Goal: Navigation & Orientation: Find specific page/section

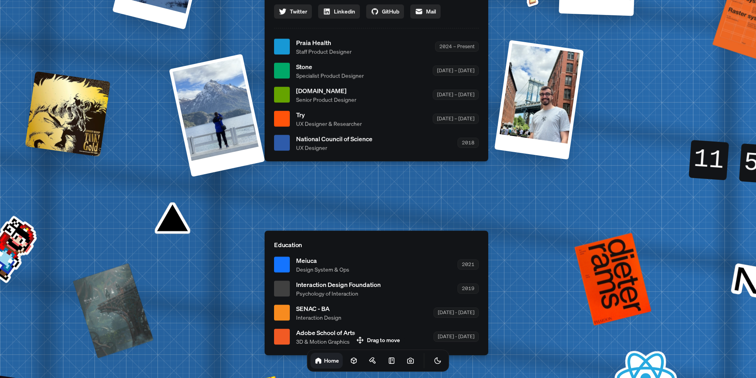
drag, startPoint x: 386, startPoint y: 339, endPoint x: 389, endPoint y: 245, distance: 93.4
click at [387, 16] on body "[PERSON_NAME] [PERSON_NAME] Design Engineer Welcome to my space on the internet…" at bounding box center [378, 8] width 756 height 16
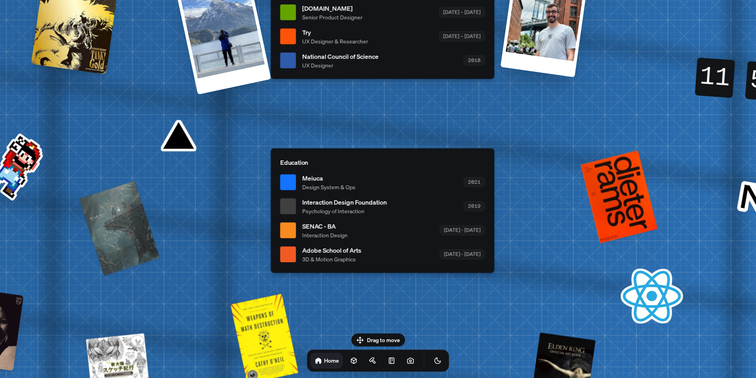
drag, startPoint x: 391, startPoint y: 232, endPoint x: 399, endPoint y: 131, distance: 101.5
click at [397, 158] on p "Education" at bounding box center [382, 162] width 205 height 9
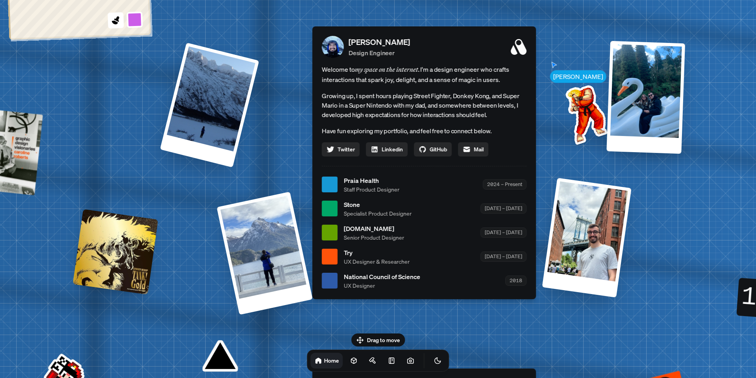
drag, startPoint x: 394, startPoint y: 156, endPoint x: 427, endPoint y: 373, distance: 219.6
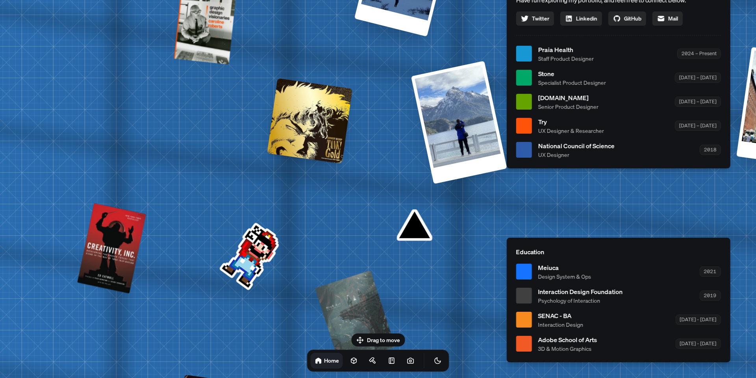
drag, startPoint x: 360, startPoint y: 309, endPoint x: 609, endPoint y: 170, distance: 285.0
click at [609, 170] on div "[PERSON_NAME] [PERSON_NAME] Design Engineer Welcome to my space on the internet…" at bounding box center [620, 54] width 1179 height 1032
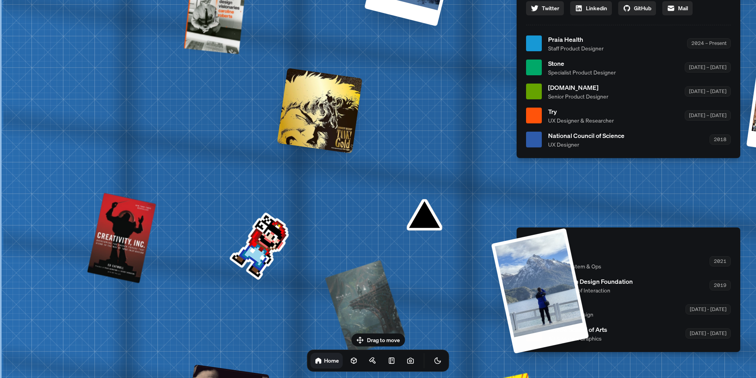
drag, startPoint x: 432, startPoint y: 100, endPoint x: 463, endPoint y: 236, distance: 139.6
click at [462, 244] on div "[PERSON_NAME] [PERSON_NAME] Design Engineer Welcome to my space on the internet…" at bounding box center [630, 43] width 1179 height 1032
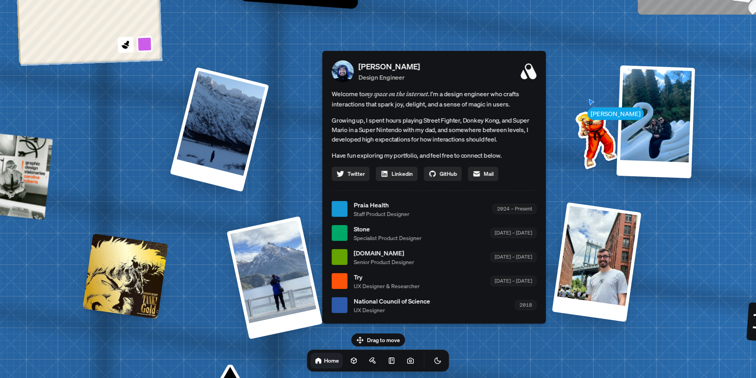
drag, startPoint x: 393, startPoint y: 112, endPoint x: 197, endPoint y: 260, distance: 245.2
click at [199, 264] on div "[PERSON_NAME] [PERSON_NAME] Design Engineer Welcome to my space on the internet…" at bounding box center [435, 209] width 1179 height 1032
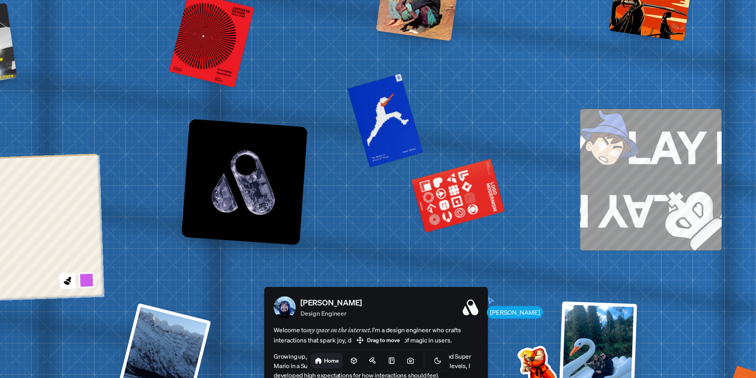
drag, startPoint x: 564, startPoint y: 104, endPoint x: 518, endPoint y: 327, distance: 227.0
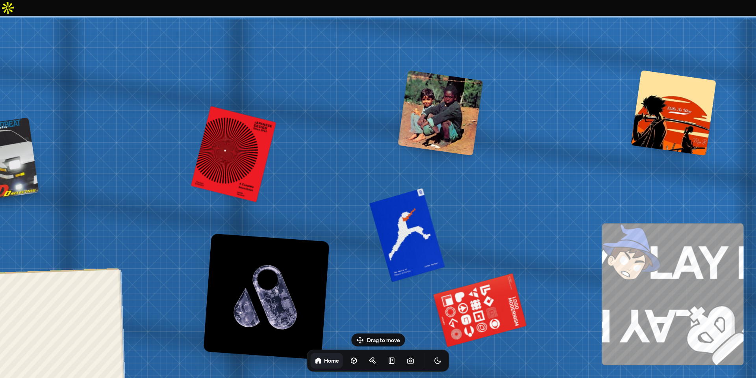
drag, startPoint x: 406, startPoint y: 140, endPoint x: 424, endPoint y: 336, distance: 196.6
click at [424, 16] on body "[PERSON_NAME] [PERSON_NAME] Design Engineer Welcome to my space on the internet…" at bounding box center [378, 8] width 756 height 16
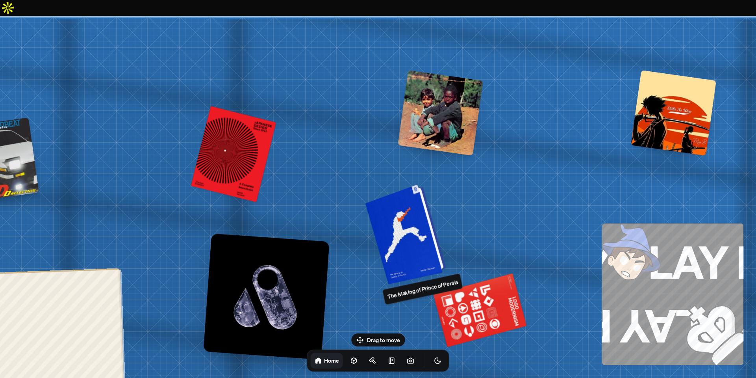
click at [408, 226] on div at bounding box center [410, 232] width 72 height 93
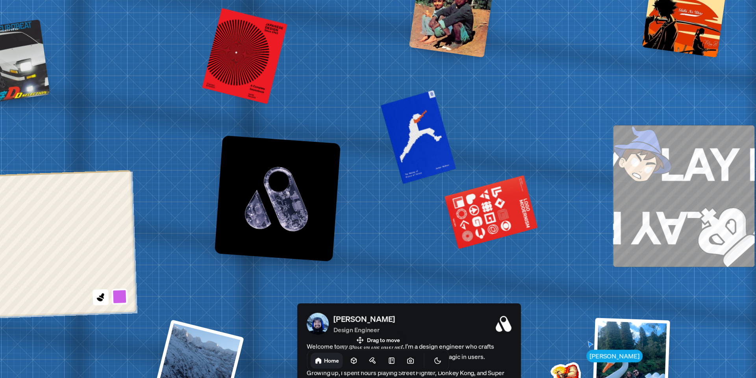
drag, startPoint x: 531, startPoint y: 315, endPoint x: 555, endPoint y: 158, distance: 159.4
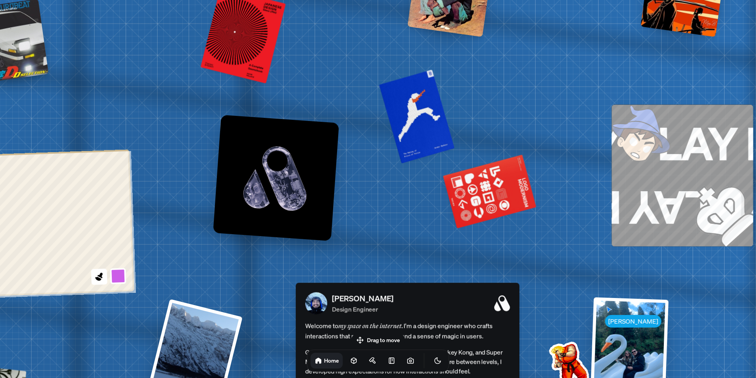
drag, startPoint x: 559, startPoint y: 242, endPoint x: 501, endPoint y: 126, distance: 130.4
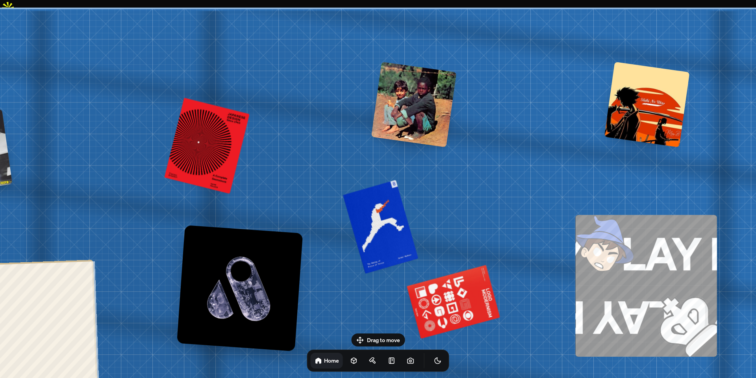
drag, startPoint x: 516, startPoint y: 174, endPoint x: 525, endPoint y: 330, distance: 156.7
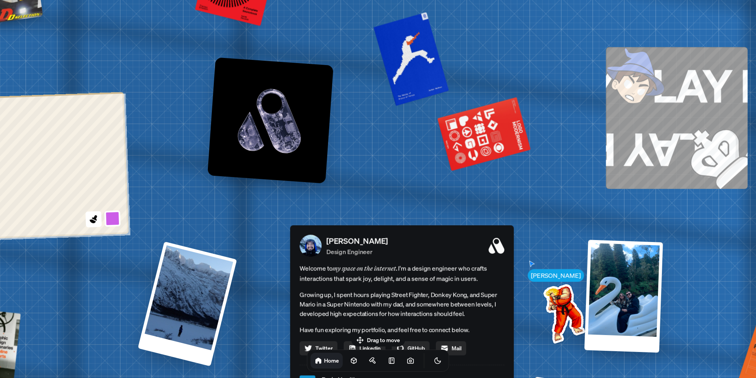
drag, startPoint x: 502, startPoint y: 226, endPoint x: 592, endPoint y: 54, distance: 194.1
click at [533, 56] on div "[PERSON_NAME] [PERSON_NAME] Design Engineer Welcome to my space on the internet…" at bounding box center [403, 383] width 1179 height 1032
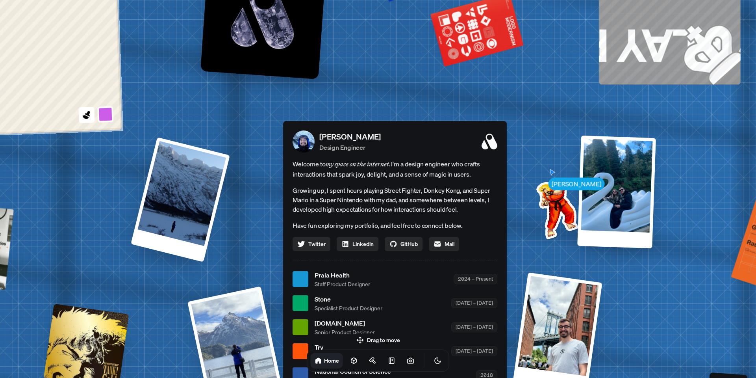
drag, startPoint x: 366, startPoint y: 183, endPoint x: 358, endPoint y: 65, distance: 117.6
click at [359, 78] on div "[PERSON_NAME] [PERSON_NAME] Design Engineer Welcome to my space on the internet…" at bounding box center [396, 279] width 1179 height 1032
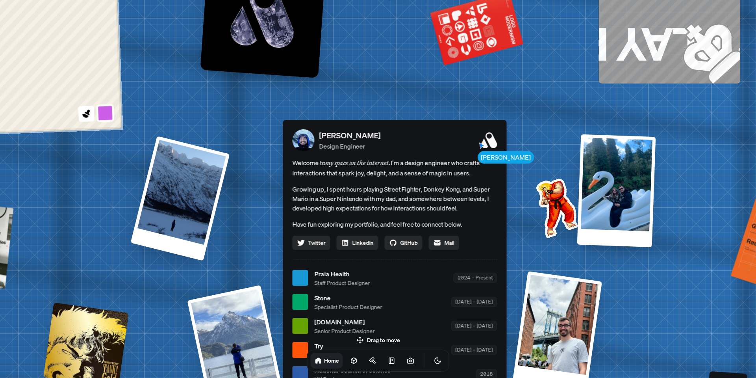
click at [102, 104] on button at bounding box center [106, 113] width 18 height 18
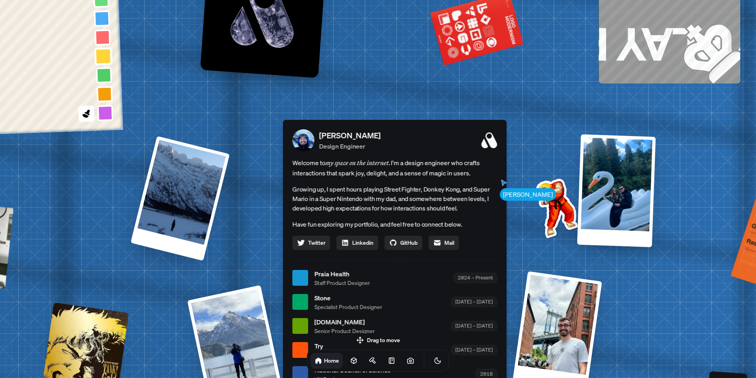
click at [105, 47] on button at bounding box center [104, 56] width 18 height 18
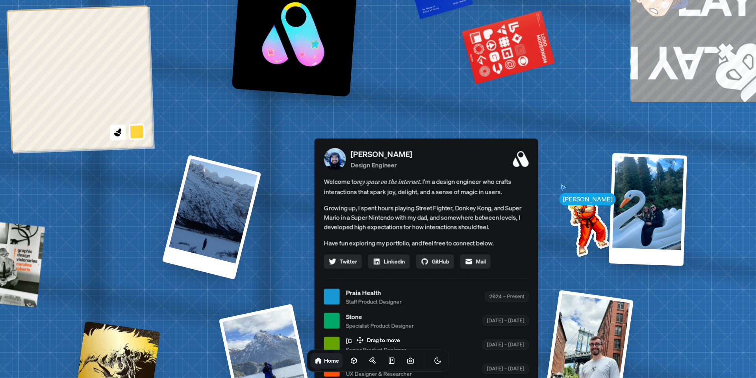
drag, startPoint x: 158, startPoint y: 96, endPoint x: 210, endPoint y: 145, distance: 71.0
click at [216, 153] on div "[PERSON_NAME] [PERSON_NAME] Design Engineer Welcome to my space on the internet…" at bounding box center [428, 297] width 1179 height 1032
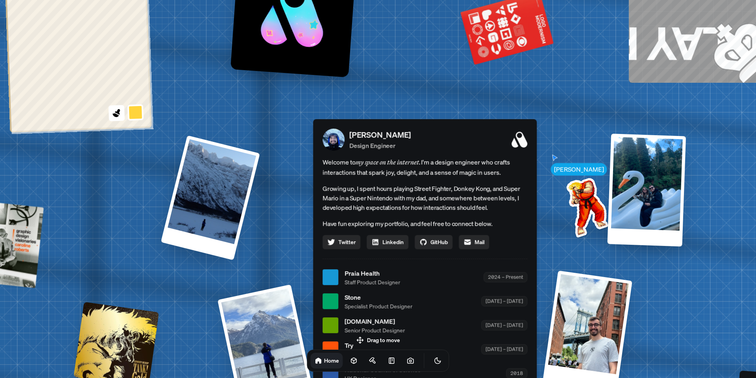
drag, startPoint x: 278, startPoint y: 168, endPoint x: 208, endPoint y: 48, distance: 139.1
click at [208, 48] on div "[PERSON_NAME] [PERSON_NAME] Design Engineer Welcome to my space on the internet…" at bounding box center [426, 277] width 1179 height 1032
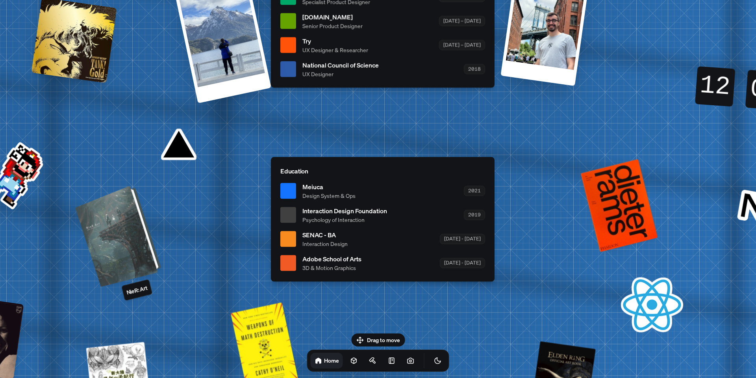
click at [140, 229] on div at bounding box center [122, 234] width 77 height 94
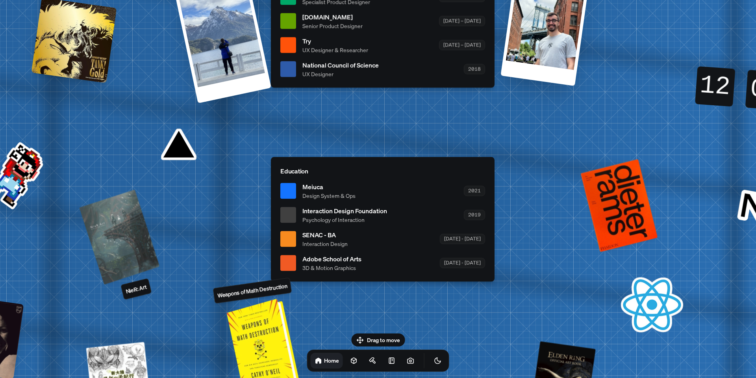
click at [264, 304] on div at bounding box center [267, 345] width 65 height 89
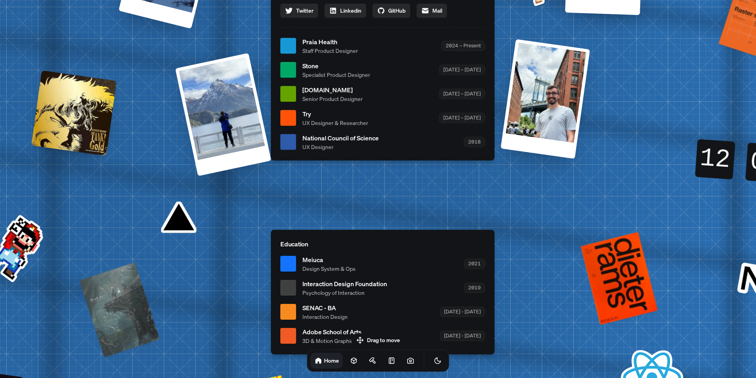
click at [319, 264] on span "Design System & Ops" at bounding box center [329, 268] width 53 height 8
click at [325, 85] on span "[DOMAIN_NAME]" at bounding box center [333, 89] width 60 height 9
click at [295, 86] on div at bounding box center [288, 94] width 16 height 16
click at [292, 86] on div at bounding box center [288, 94] width 16 height 16
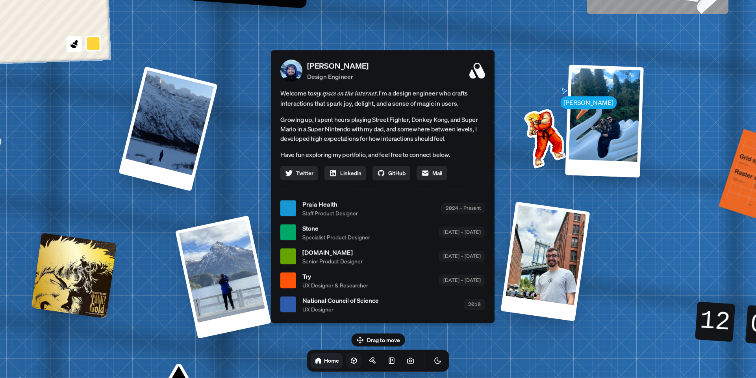
click at [350, 356] on icon at bounding box center [354, 360] width 8 height 8
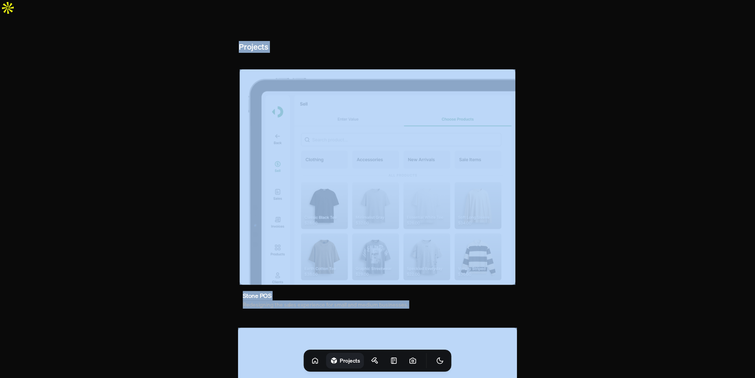
scroll to position [207, 0]
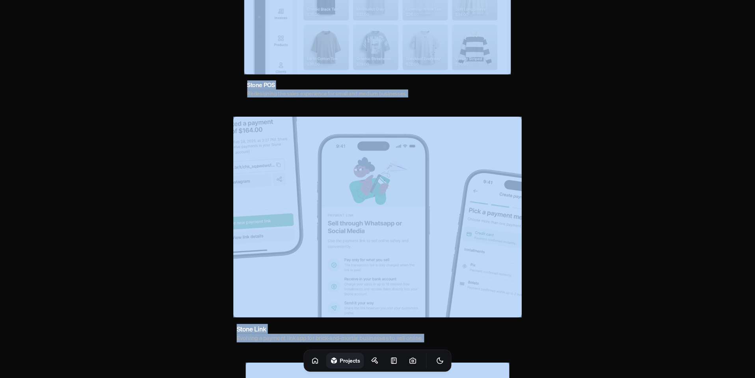
click at [419, 234] on img at bounding box center [377, 217] width 288 height 200
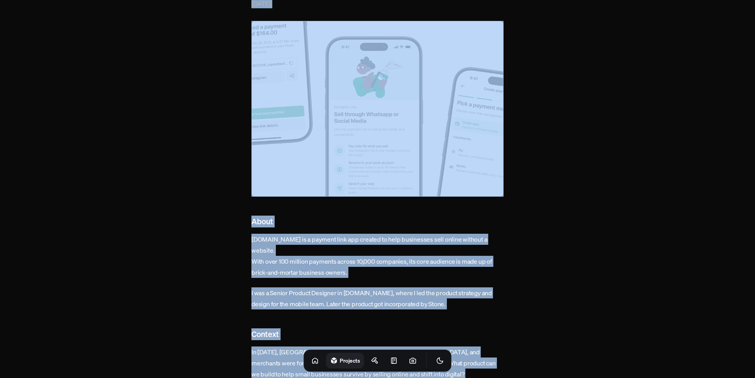
scroll to position [264, 0]
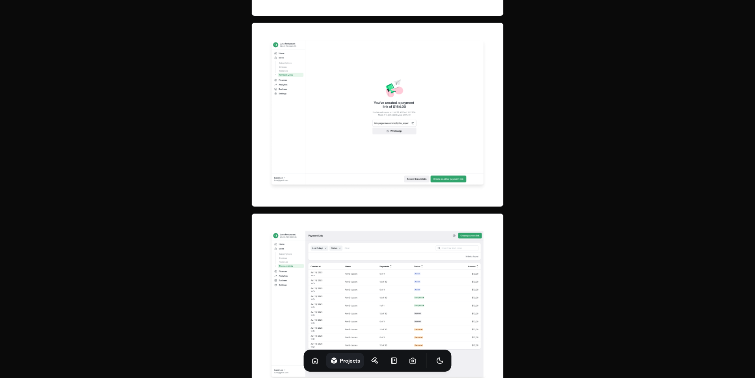
scroll to position [2985, 0]
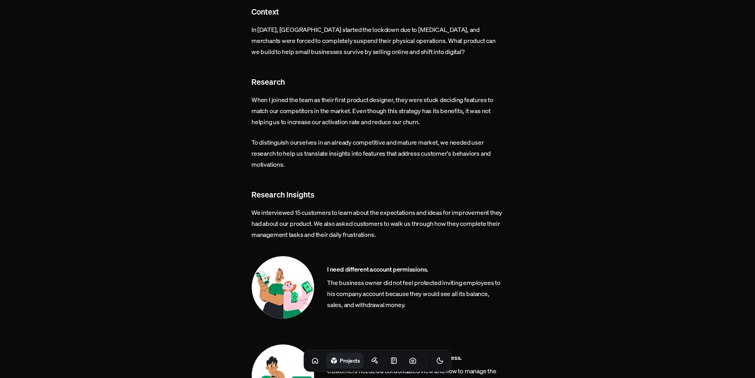
scroll to position [207, 0]
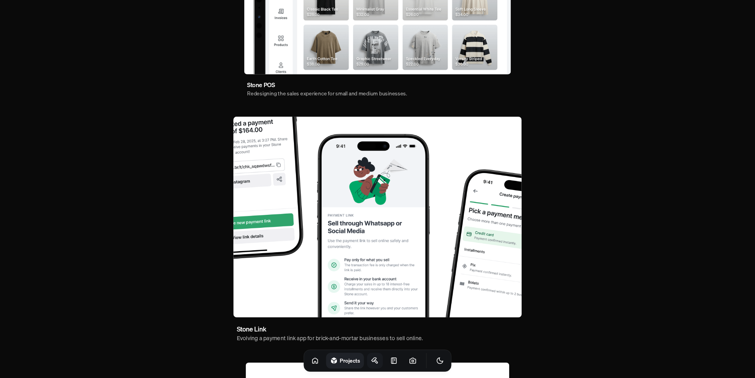
click at [371, 363] on icon at bounding box center [375, 360] width 8 height 8
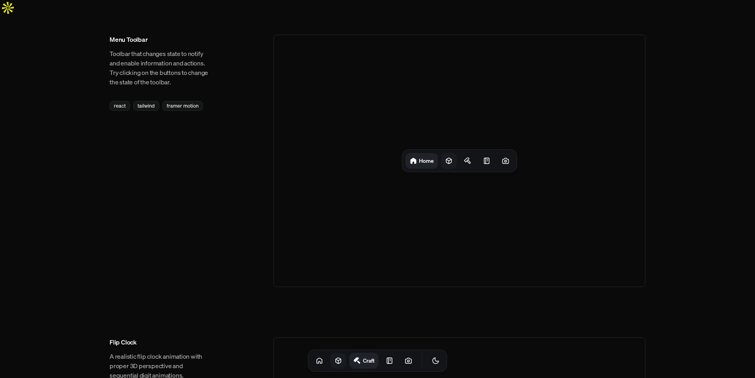
click at [449, 153] on div at bounding box center [449, 161] width 16 height 16
click at [478, 153] on div at bounding box center [470, 161] width 16 height 16
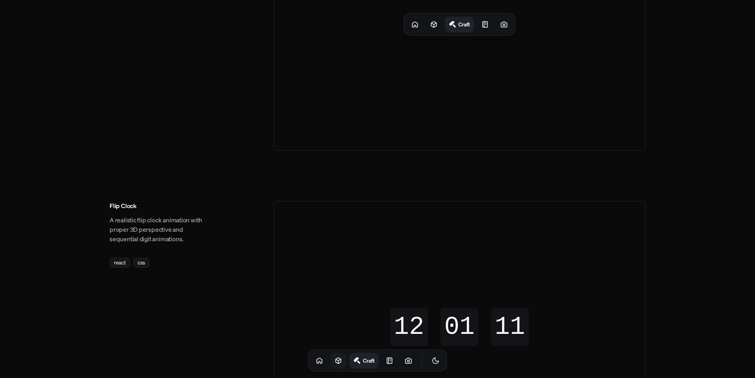
scroll to position [177, 0]
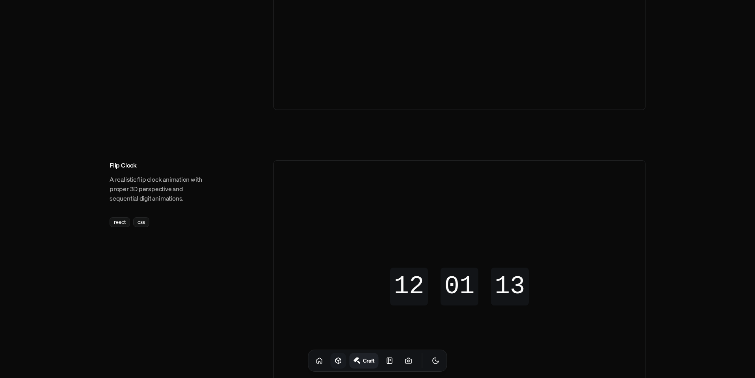
click at [418, 274] on div "12" at bounding box center [409, 286] width 38 height 38
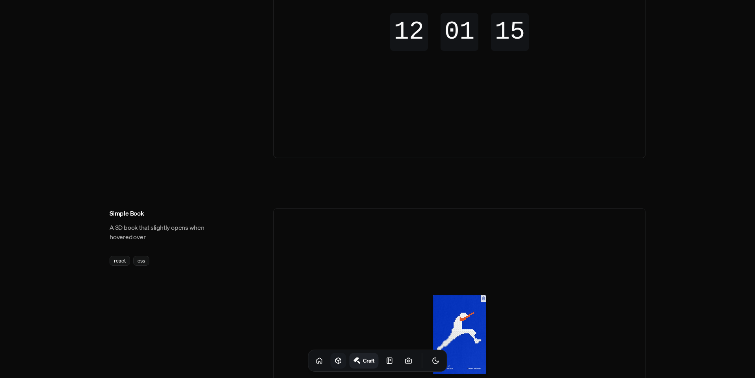
scroll to position [512, 0]
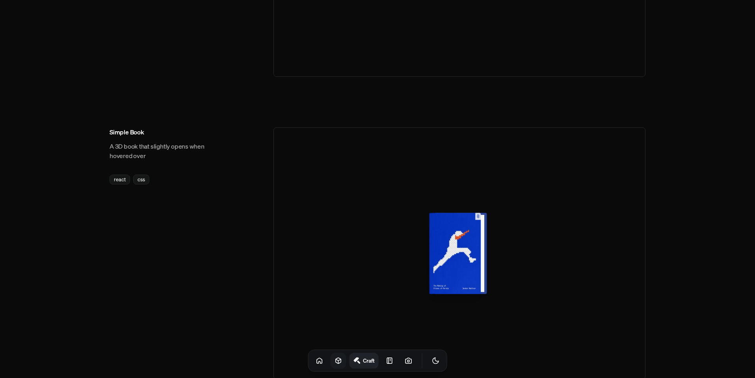
click at [468, 248] on div at bounding box center [461, 253] width 52 height 81
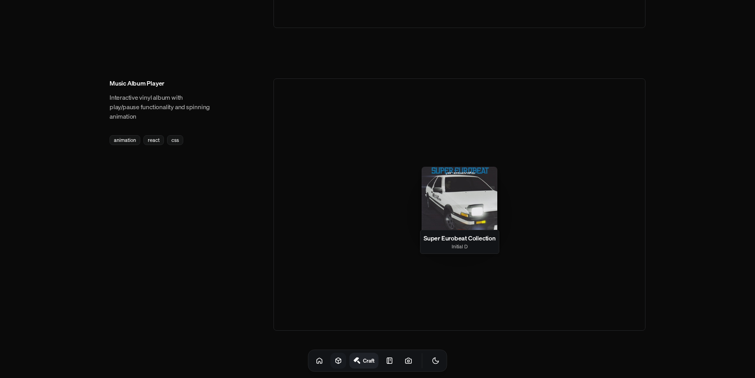
scroll to position [1138, 0]
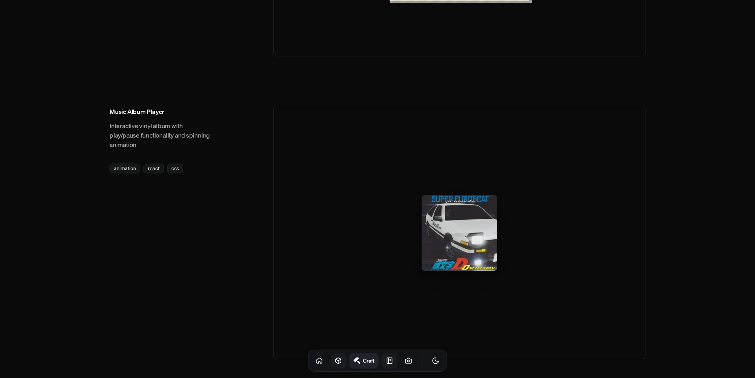
click at [382, 356] on link at bounding box center [390, 361] width 16 height 16
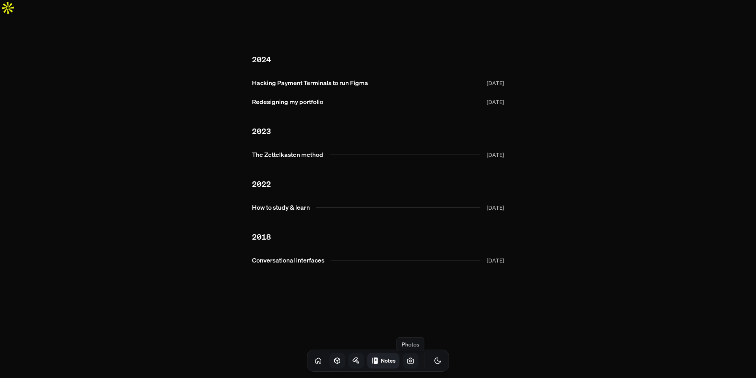
click at [407, 357] on icon at bounding box center [411, 360] width 8 height 8
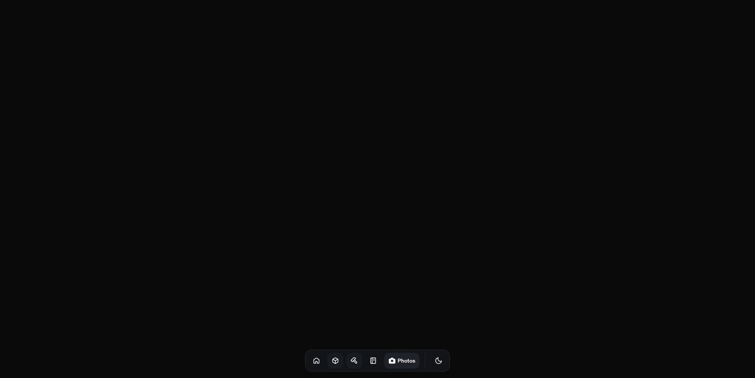
scroll to position [1040, 0]
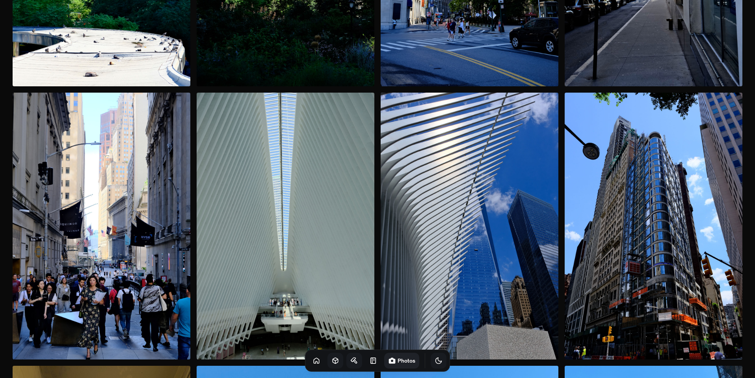
click at [433, 362] on button "Toggle Theme" at bounding box center [439, 361] width 16 height 16
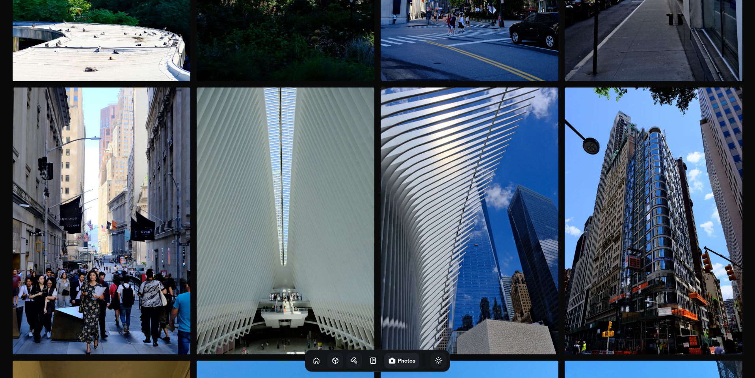
click at [435, 358] on icon "Toggle Theme" at bounding box center [438, 360] width 7 height 7
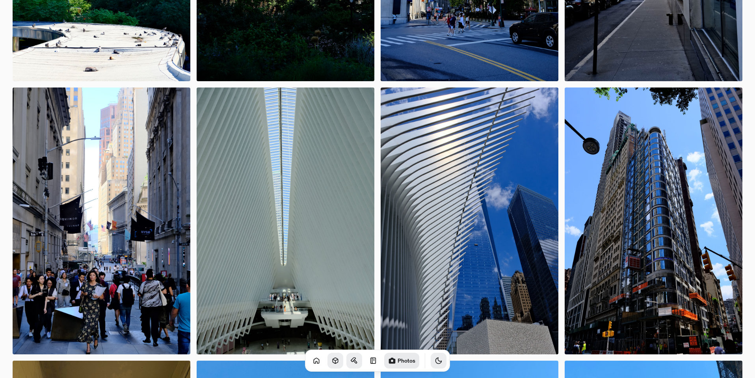
scroll to position [1035, 0]
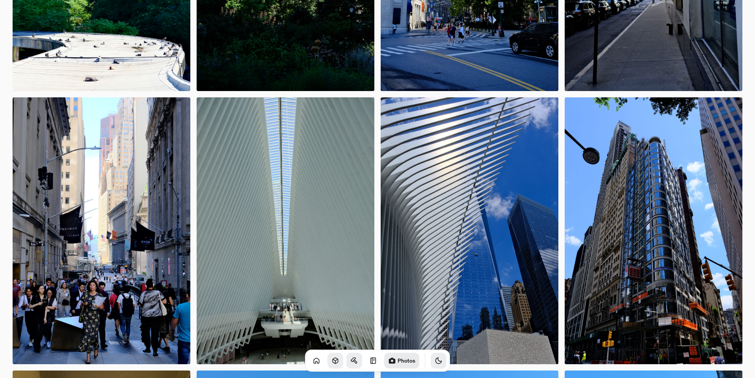
click at [434, 362] on icon "Toggle Theme" at bounding box center [438, 360] width 8 height 8
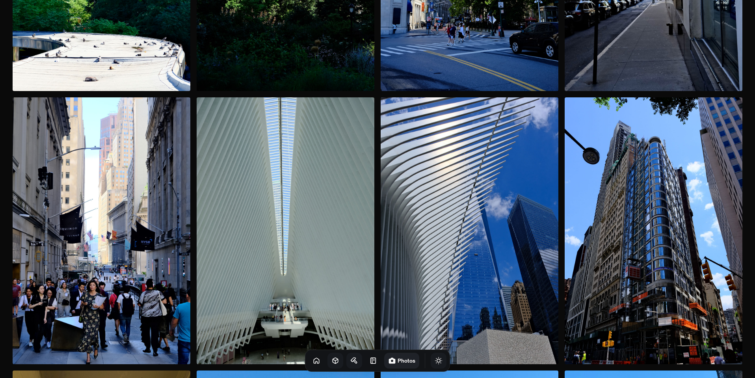
click at [435, 362] on icon "Toggle Theme" at bounding box center [438, 360] width 7 height 7
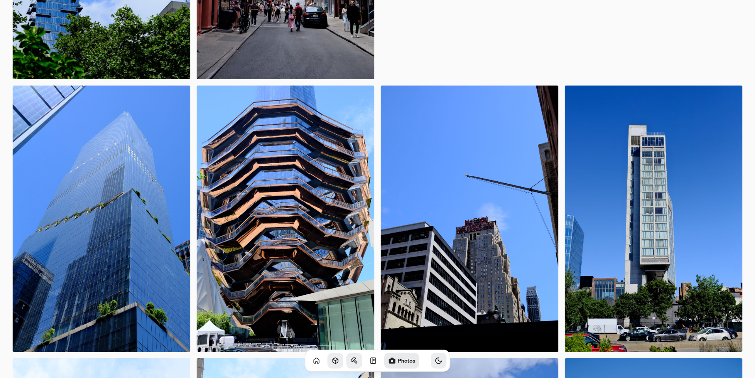
scroll to position [178, 0]
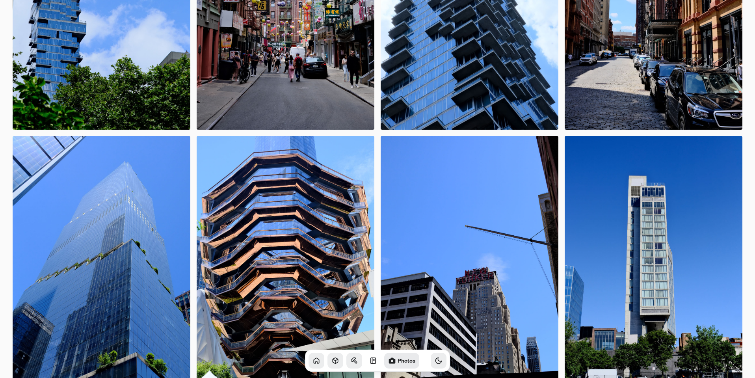
click at [312, 366] on link at bounding box center [316, 361] width 16 height 16
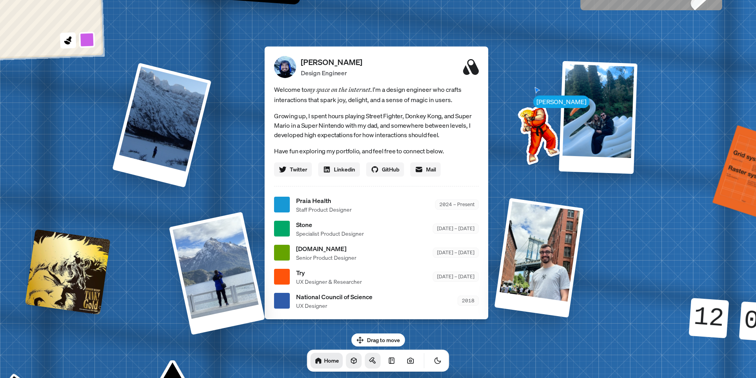
click at [0, 0] on icon "Toggle Audio" at bounding box center [0, 0] width 0 height 0
click at [433, 359] on button "Toggle Theme" at bounding box center [438, 361] width 16 height 16
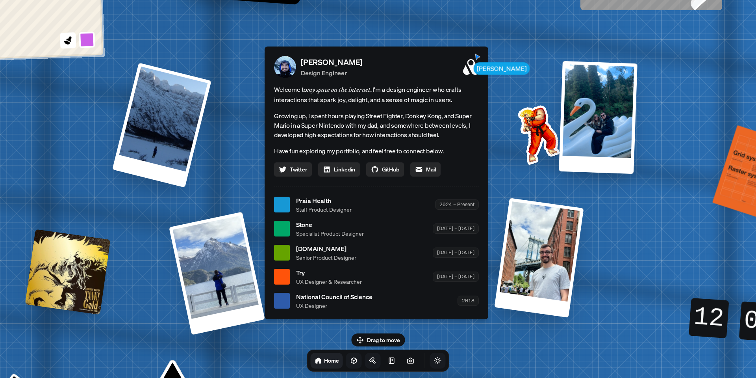
click at [434, 359] on icon "Toggle Theme" at bounding box center [438, 360] width 8 height 8
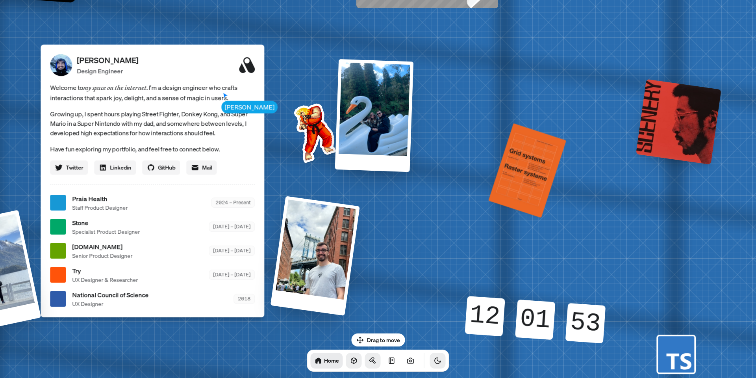
drag, startPoint x: 659, startPoint y: 302, endPoint x: 436, endPoint y: 300, distance: 223.0
click at [436, 300] on div "[PERSON_NAME] [PERSON_NAME] Design Engineer Welcome to my space on the internet…" at bounding box center [154, 203] width 1179 height 1032
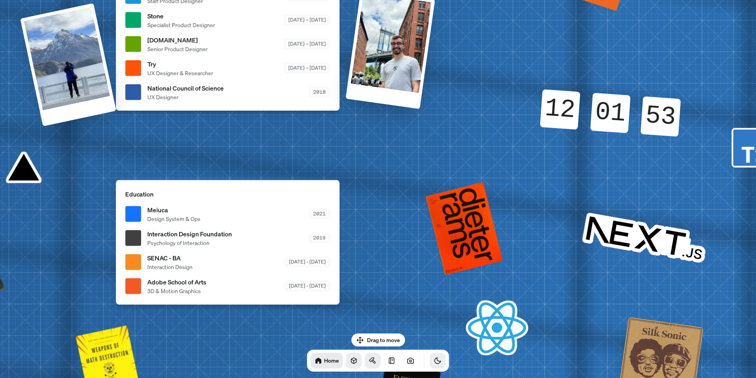
drag, startPoint x: 423, startPoint y: 297, endPoint x: 526, endPoint y: 23, distance: 292.9
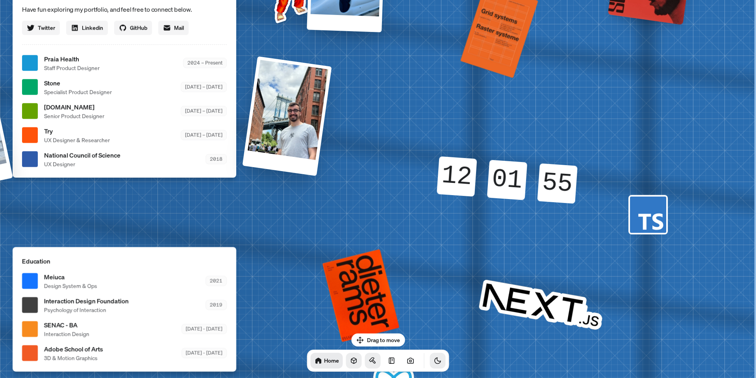
drag, startPoint x: 596, startPoint y: 115, endPoint x: 421, endPoint y: 223, distance: 205.1
click at [431, 228] on div "[PERSON_NAME] [PERSON_NAME] Design Engineer Welcome to my space on the internet…" at bounding box center [126, 63] width 1179 height 1032
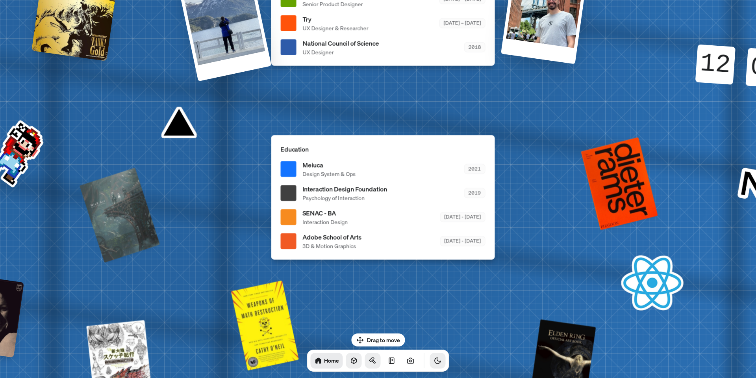
drag, startPoint x: 399, startPoint y: 242, endPoint x: 662, endPoint y: 119, distance: 290.4
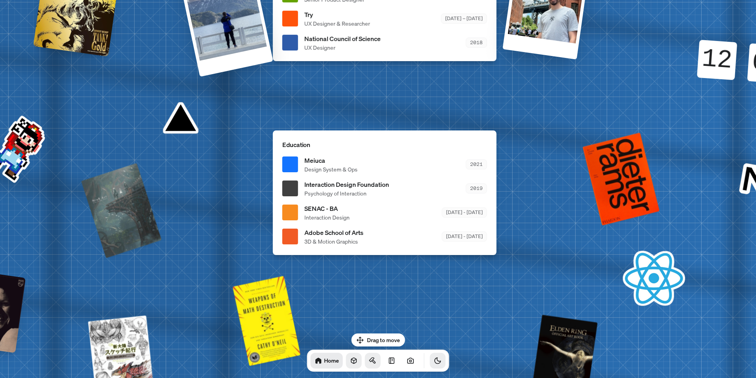
drag, startPoint x: 444, startPoint y: 263, endPoint x: 572, endPoint y: 115, distance: 195.5
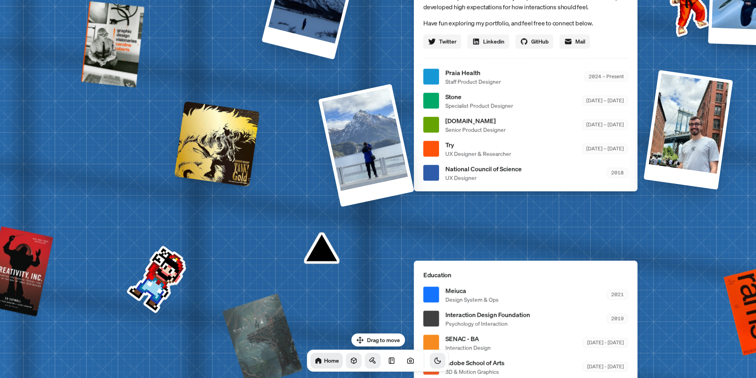
drag, startPoint x: 370, startPoint y: 23, endPoint x: 379, endPoint y: 256, distance: 233.8
click at [382, 254] on div "[PERSON_NAME] [PERSON_NAME] Design Engineer Welcome to my space on the internet…" at bounding box center [527, 77] width 1179 height 1032
